Goal: Task Accomplishment & Management: Use online tool/utility

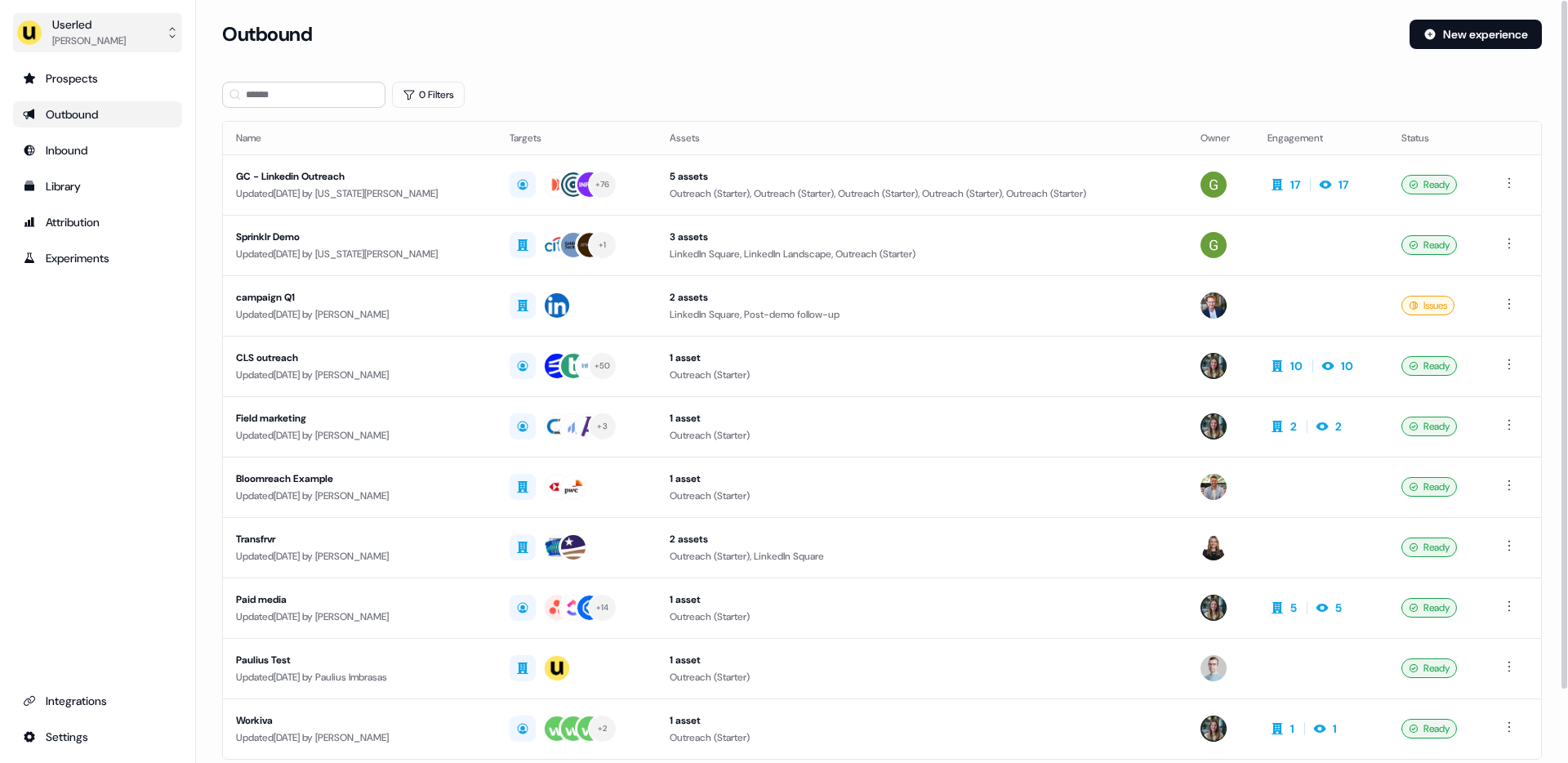
click at [124, 21] on div "Userled" at bounding box center [89, 24] width 74 height 16
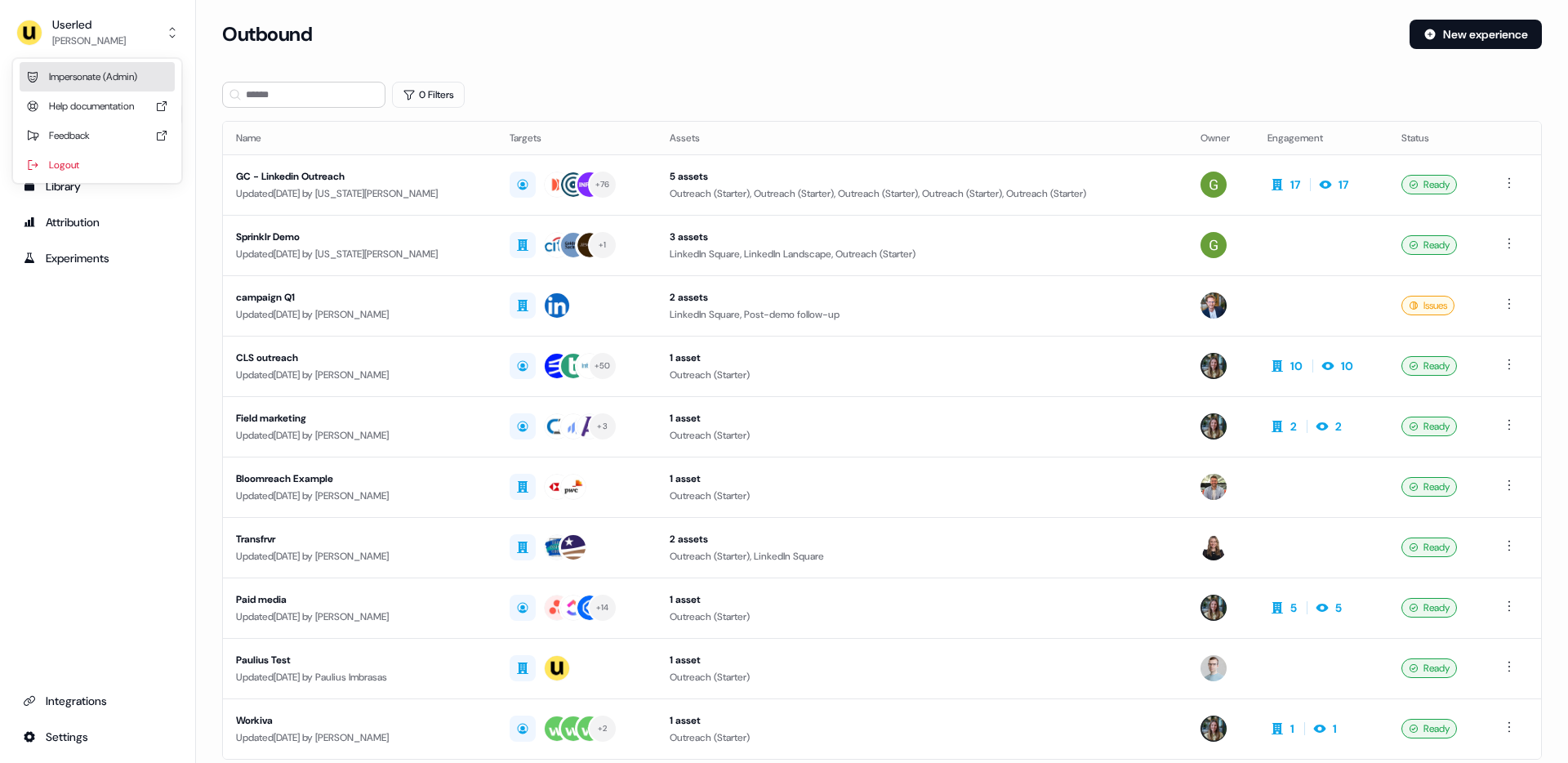
click at [89, 72] on div "Impersonate (Admin)" at bounding box center [97, 76] width 155 height 29
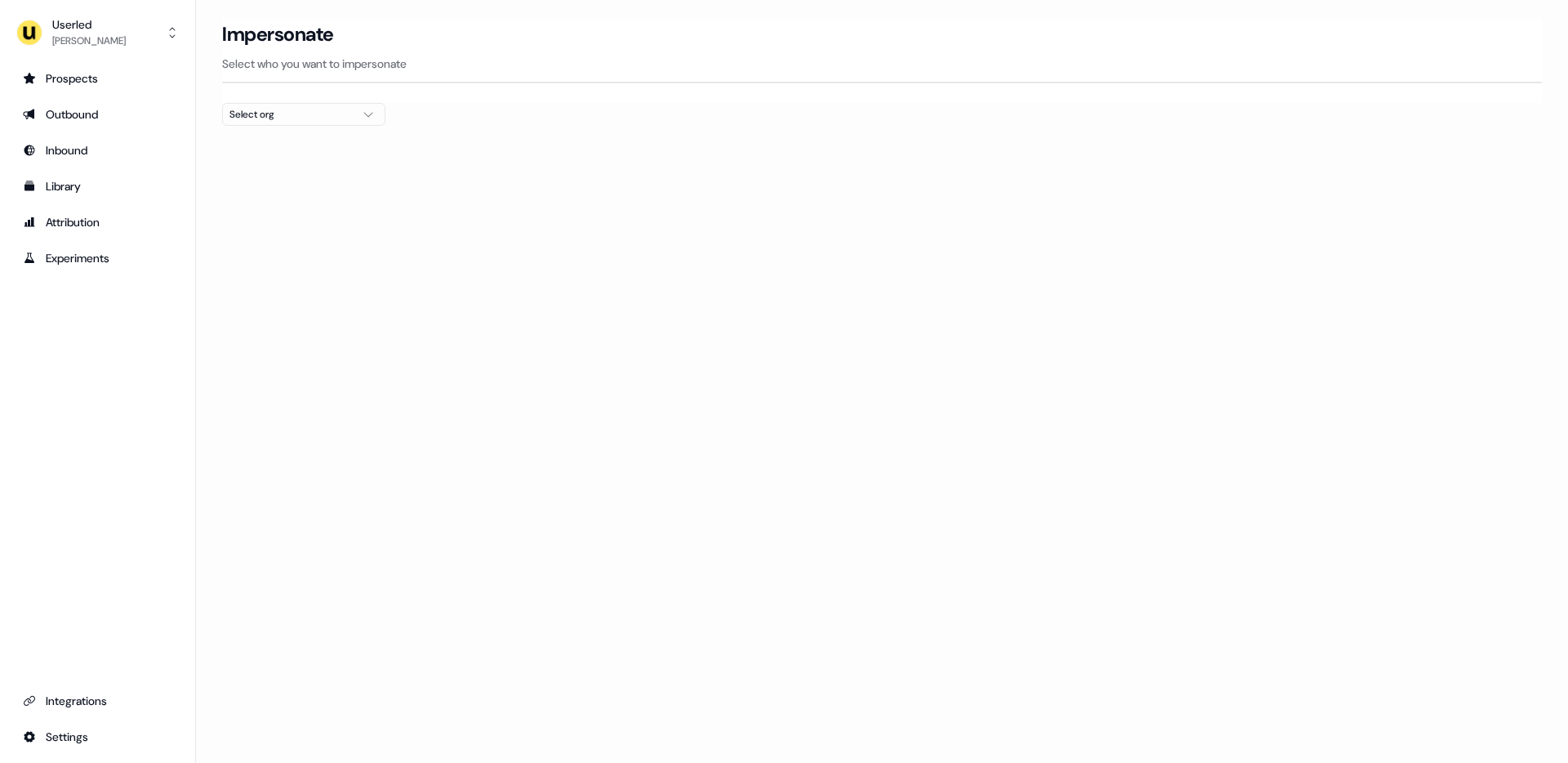
click at [283, 111] on div "Select org" at bounding box center [290, 114] width 123 height 16
type input "******"
click at [252, 174] on div "Netnut" at bounding box center [303, 173] width 162 height 26
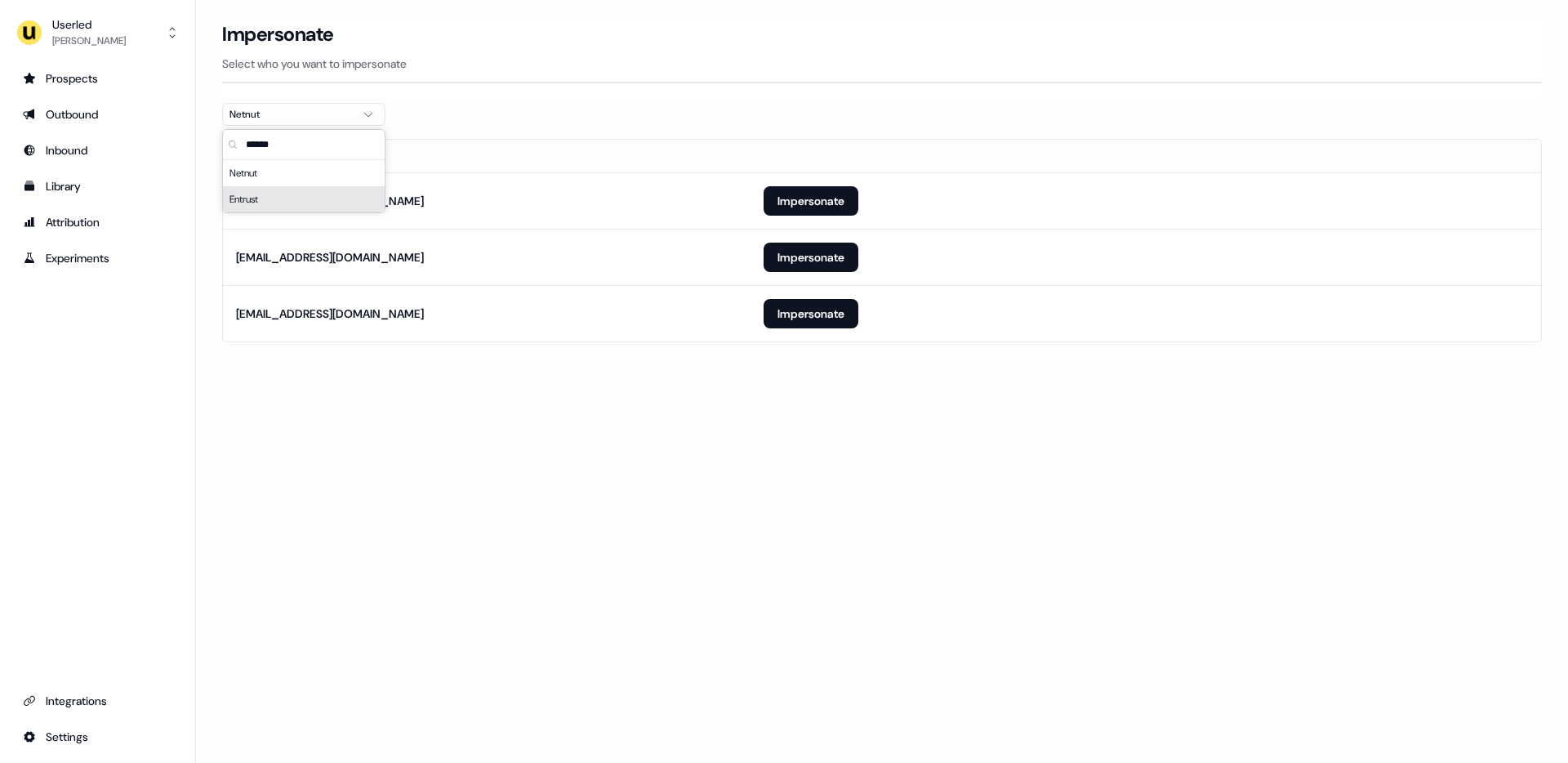
click at [202, 245] on section "Loading... Impersonate Select who you want to impersonate Netnut Email [EMAIL_A…" at bounding box center [882, 204] width 1372 height 369
click at [801, 190] on button "Impersonate" at bounding box center [811, 201] width 95 height 29
